Goal: Navigation & Orientation: Find specific page/section

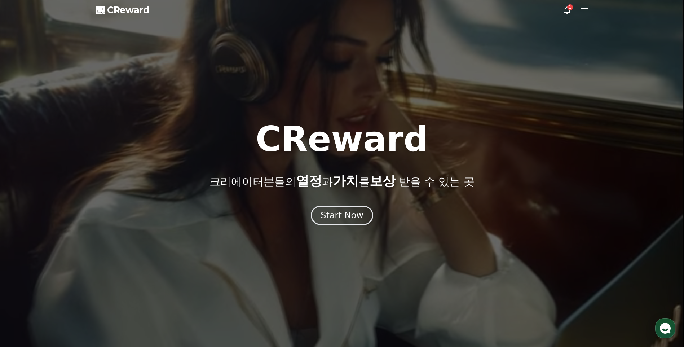
drag, startPoint x: 353, startPoint y: 226, endPoint x: 352, endPoint y: 222, distance: 4.7
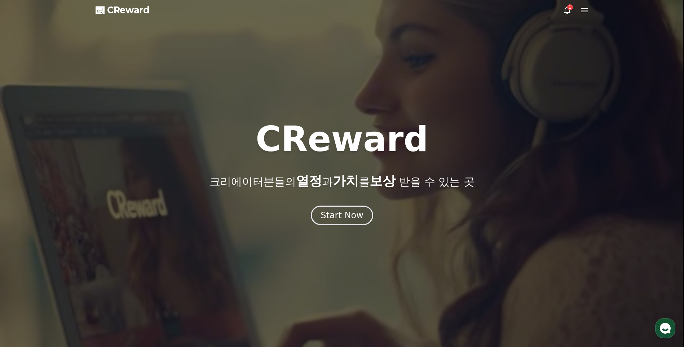
click at [353, 226] on div at bounding box center [342, 173] width 684 height 347
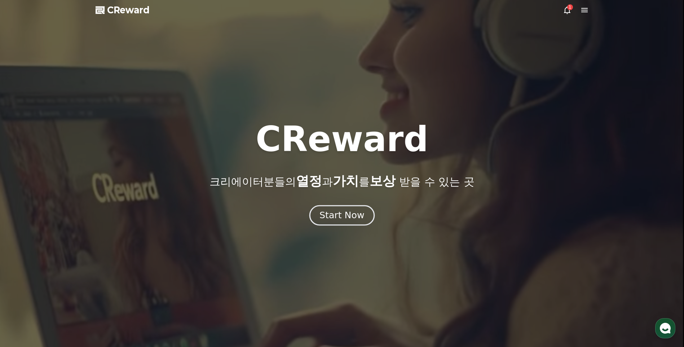
click at [348, 214] on div "Start Now" at bounding box center [342, 215] width 45 height 12
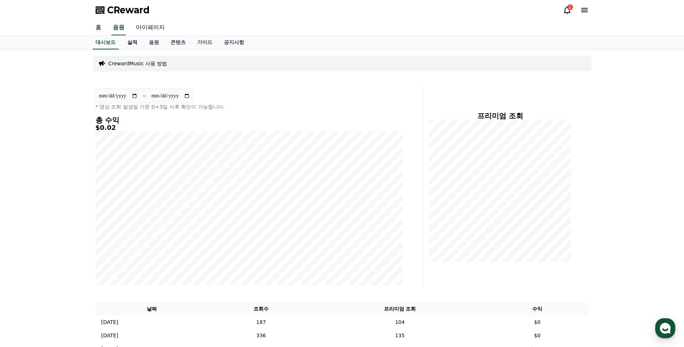
click at [135, 39] on link "실적" at bounding box center [133, 43] width 22 height 14
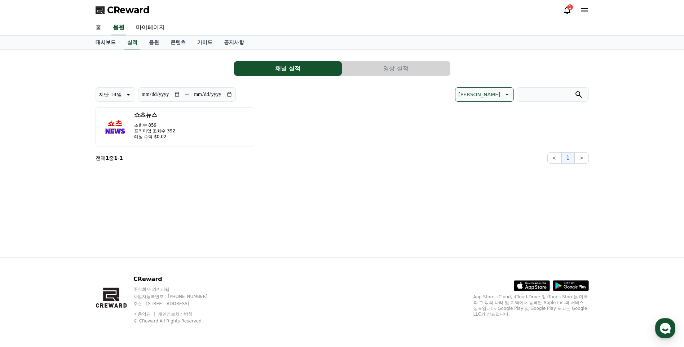
click at [110, 42] on link "대시보드" at bounding box center [106, 43] width 32 height 14
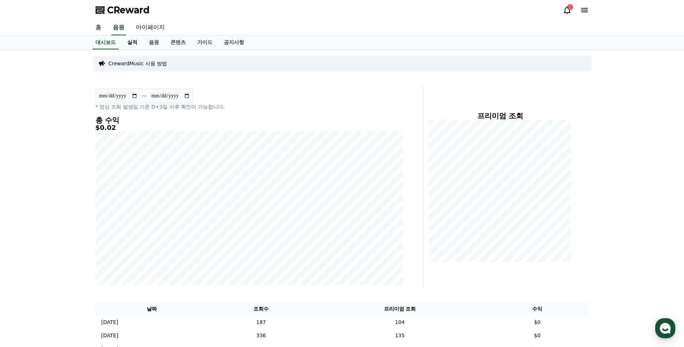
click at [135, 39] on link "실적" at bounding box center [133, 43] width 22 height 14
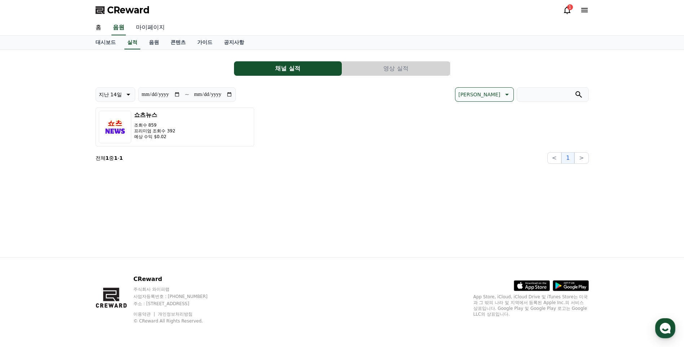
click at [147, 30] on link "마이페이지" at bounding box center [150, 27] width 40 height 15
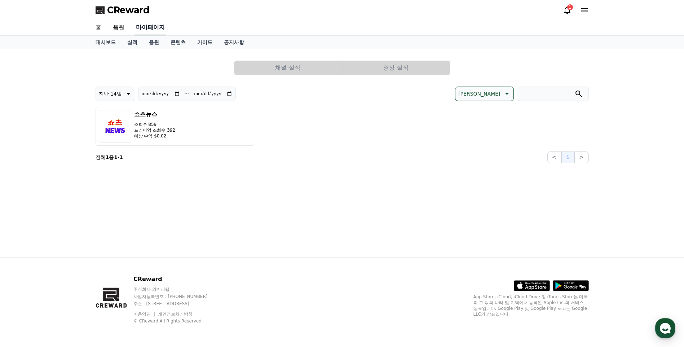
select select "**********"
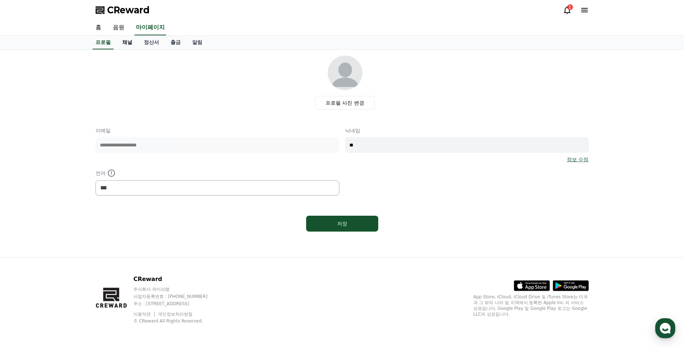
click at [128, 40] on link "채널" at bounding box center [128, 43] width 22 height 14
